Goal: Task Accomplishment & Management: Complete application form

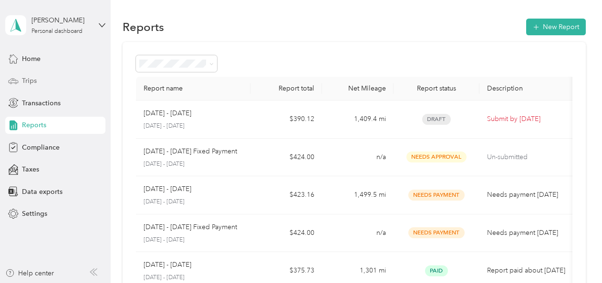
click at [33, 81] on span "Trips" at bounding box center [29, 81] width 15 height 10
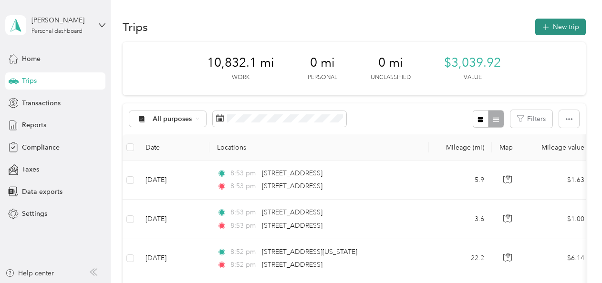
click at [561, 30] on button "New trip" at bounding box center [560, 27] width 51 height 17
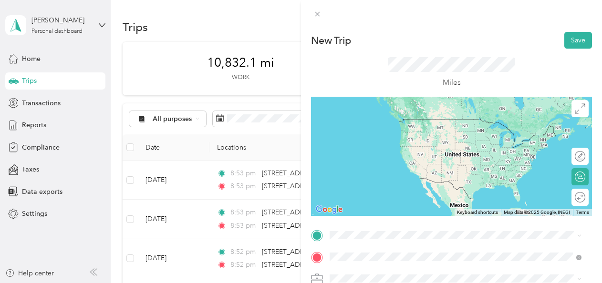
click at [389, 155] on span "[STREET_ADDRESS][US_STATE]" at bounding box center [395, 151] width 95 height 9
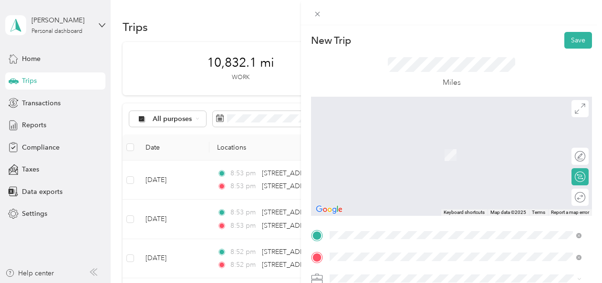
click at [314, 80] on div "Miles" at bounding box center [451, 73] width 281 height 48
click at [496, 77] on div "Miles" at bounding box center [451, 72] width 127 height 31
click at [400, 124] on span "[STREET_ADDRESS][US_STATE]" at bounding box center [395, 119] width 95 height 9
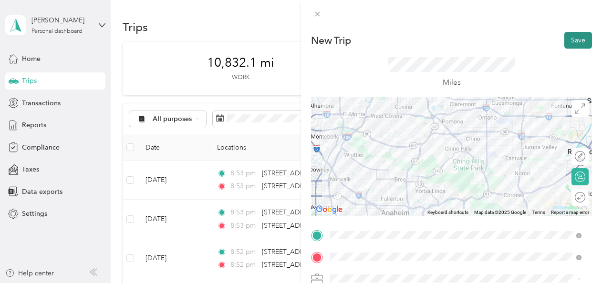
click at [565, 38] on button "Save" at bounding box center [578, 40] width 28 height 17
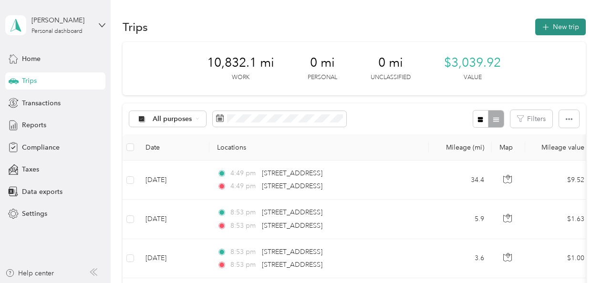
click at [558, 28] on button "New trip" at bounding box center [560, 27] width 51 height 17
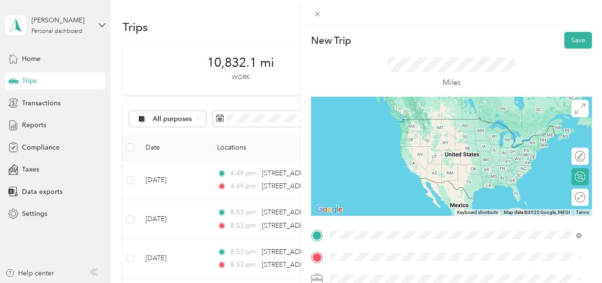
click at [384, 155] on span "[STREET_ADDRESS][US_STATE]" at bounding box center [395, 156] width 95 height 9
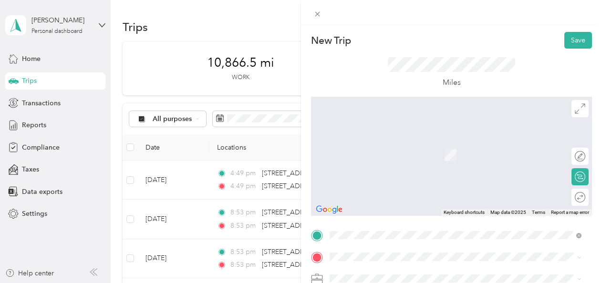
click at [402, 220] on span "[GEOGRAPHIC_DATA][US_STATE], [GEOGRAPHIC_DATA]" at bounding box center [436, 216] width 176 height 9
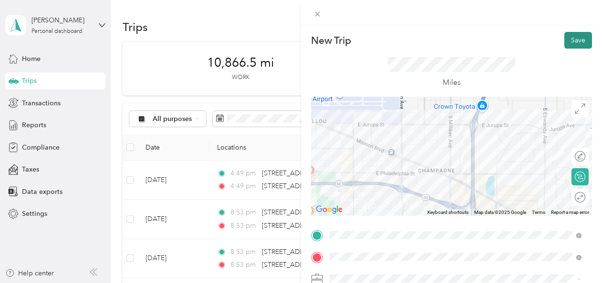
click at [564, 41] on button "Save" at bounding box center [578, 40] width 28 height 17
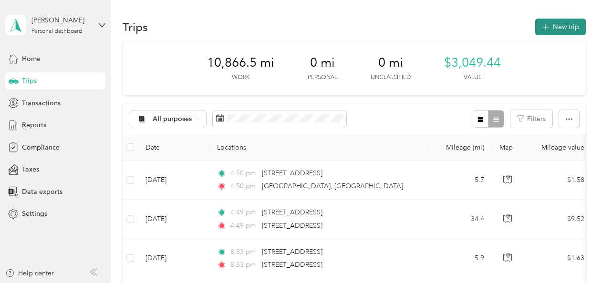
click at [556, 30] on button "New trip" at bounding box center [560, 27] width 51 height 17
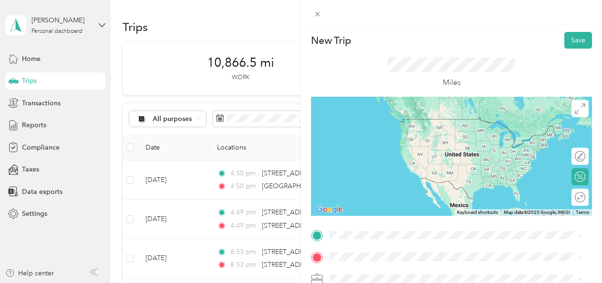
click at [379, 206] on span "[GEOGRAPHIC_DATA][US_STATE], [GEOGRAPHIC_DATA]" at bounding box center [436, 201] width 176 height 9
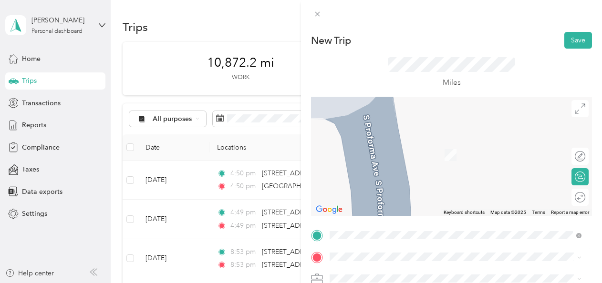
click at [373, 145] on span "[STREET_ADDRESS][US_STATE]" at bounding box center [395, 140] width 95 height 9
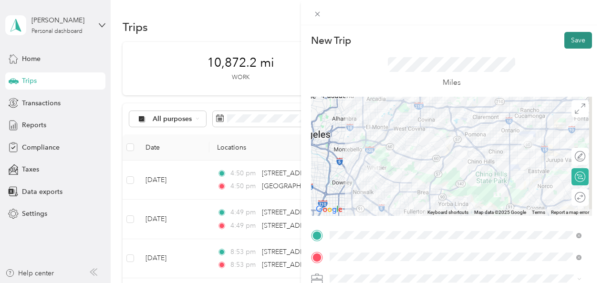
click at [566, 41] on button "Save" at bounding box center [578, 40] width 28 height 17
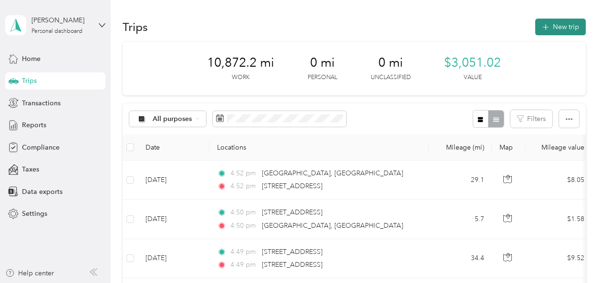
click at [560, 28] on button "New trip" at bounding box center [560, 27] width 51 height 17
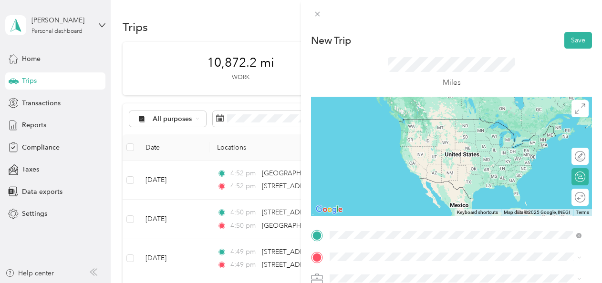
click at [386, 134] on span "[STREET_ADDRESS][US_STATE]" at bounding box center [395, 129] width 95 height 9
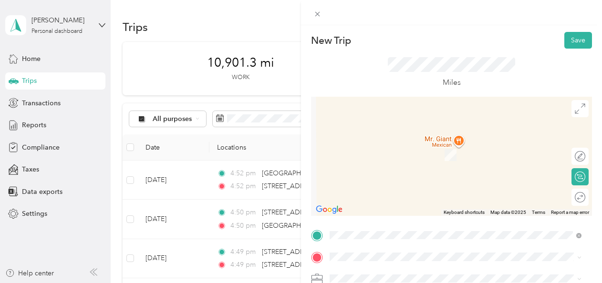
click at [393, 178] on span "[STREET_ADDRESS][US_STATE]" at bounding box center [395, 173] width 95 height 9
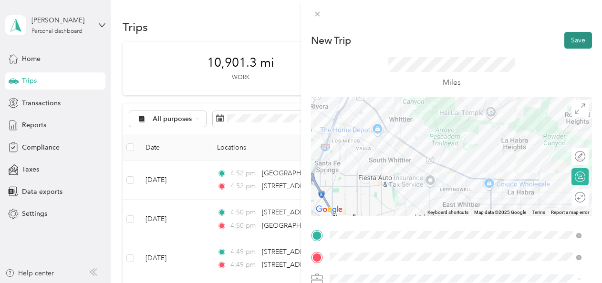
click at [565, 38] on button "Save" at bounding box center [578, 40] width 28 height 17
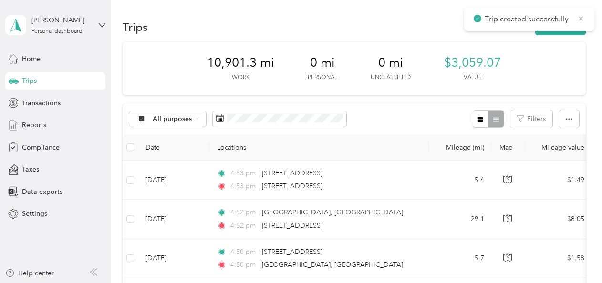
click at [582, 18] on icon at bounding box center [581, 18] width 8 height 9
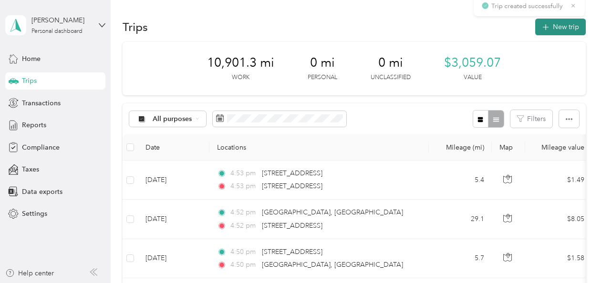
click at [566, 23] on button "New trip" at bounding box center [560, 27] width 51 height 17
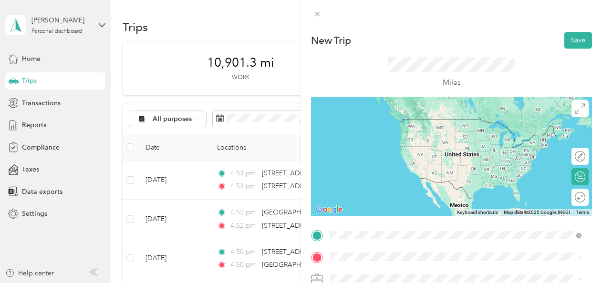
click at [384, 124] on span "[STREET_ADDRESS][US_STATE]" at bounding box center [395, 119] width 95 height 9
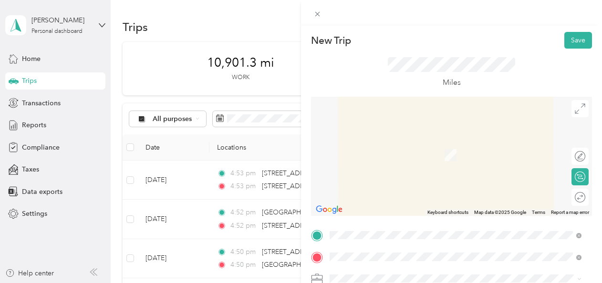
click at [378, 144] on span "[STREET_ADDRESS][US_STATE]" at bounding box center [395, 141] width 95 height 9
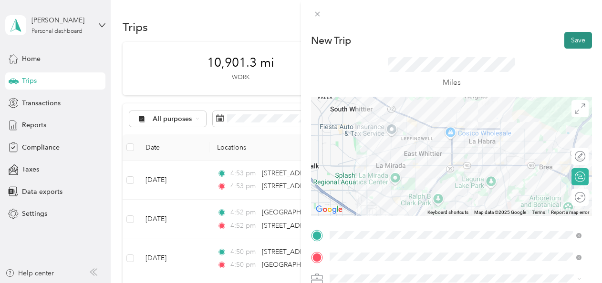
click at [567, 38] on button "Save" at bounding box center [578, 40] width 28 height 17
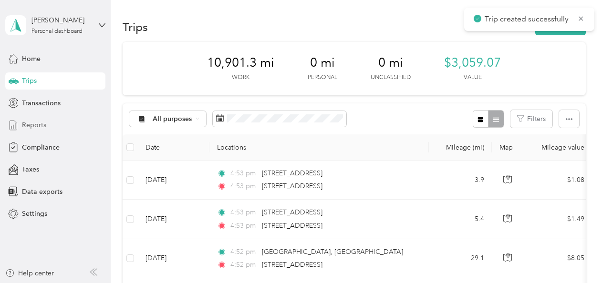
click at [39, 125] on span "Reports" at bounding box center [34, 125] width 24 height 10
